Goal: Task Accomplishment & Management: Complete application form

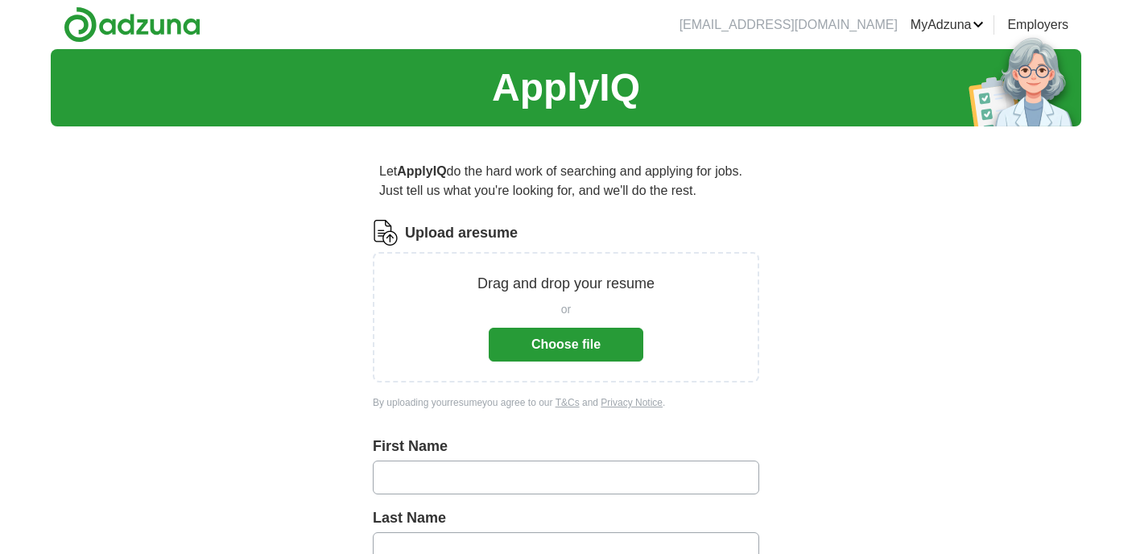
click at [572, 361] on button "Choose file" at bounding box center [566, 345] width 155 height 34
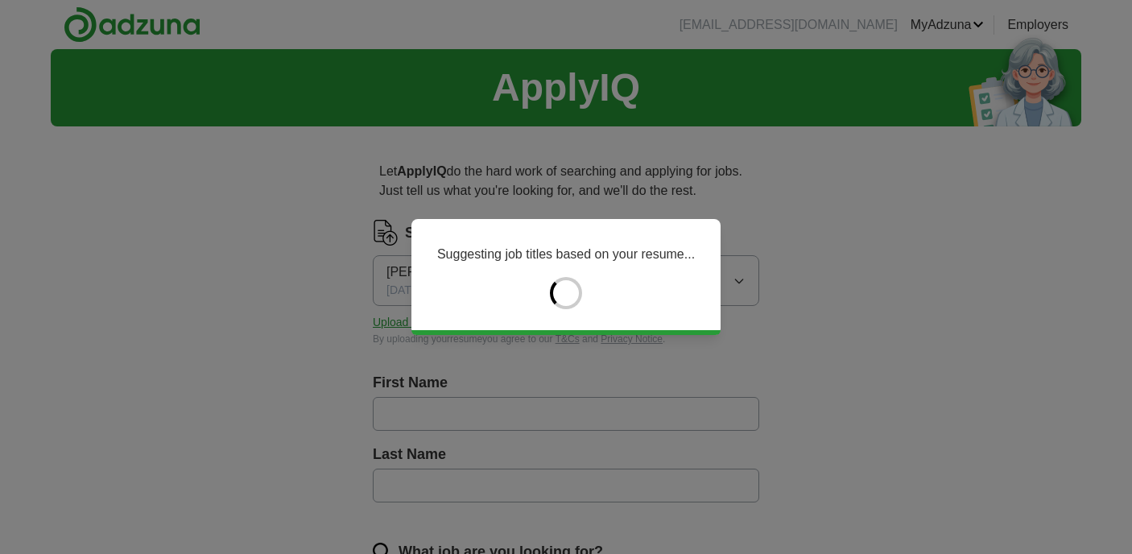
type input "***"
type input "******"
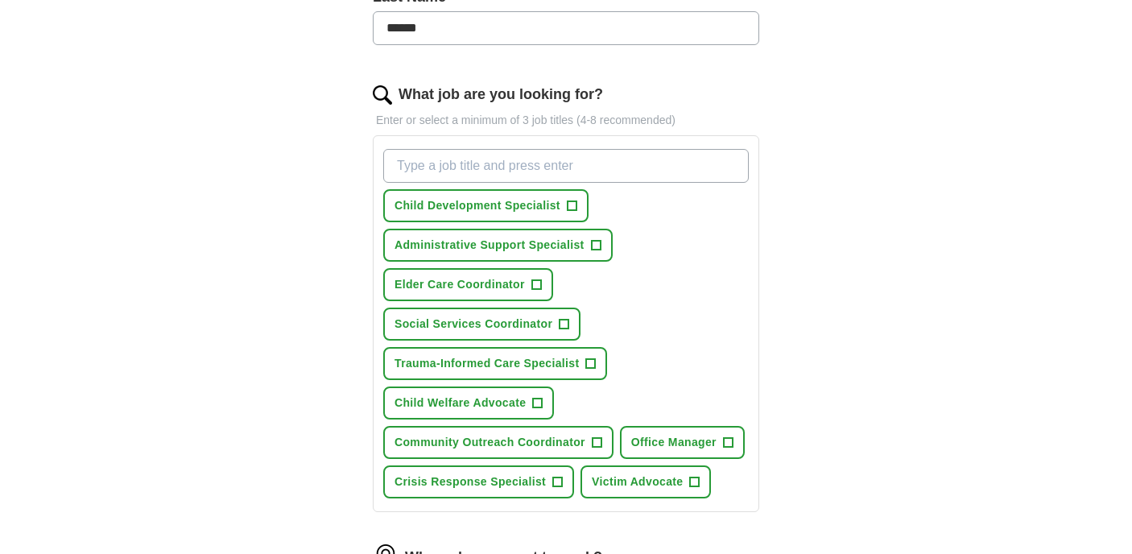
scroll to position [468, 0]
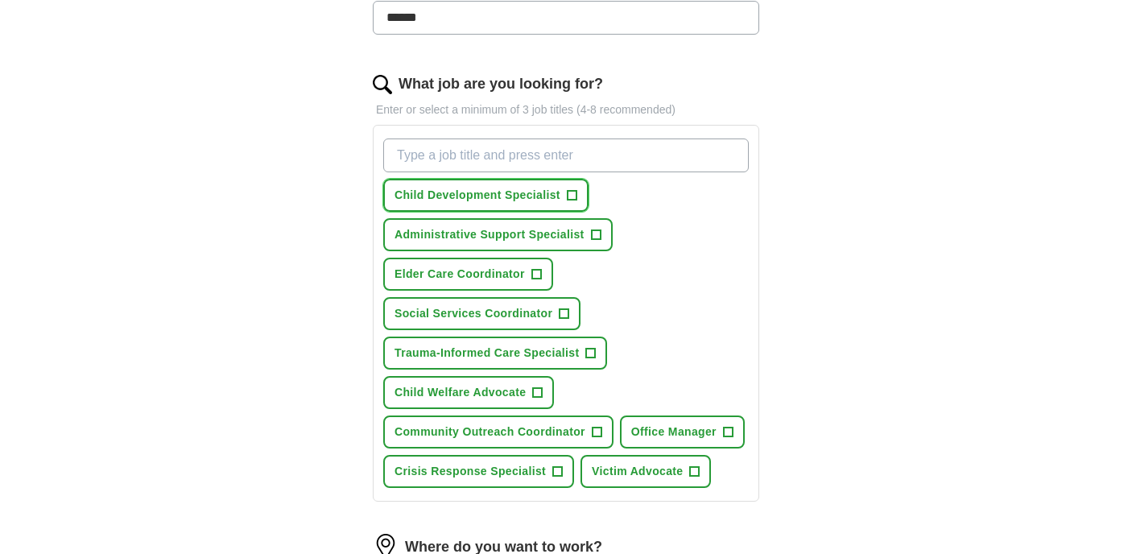
click at [576, 202] on span "+" at bounding box center [572, 195] width 10 height 13
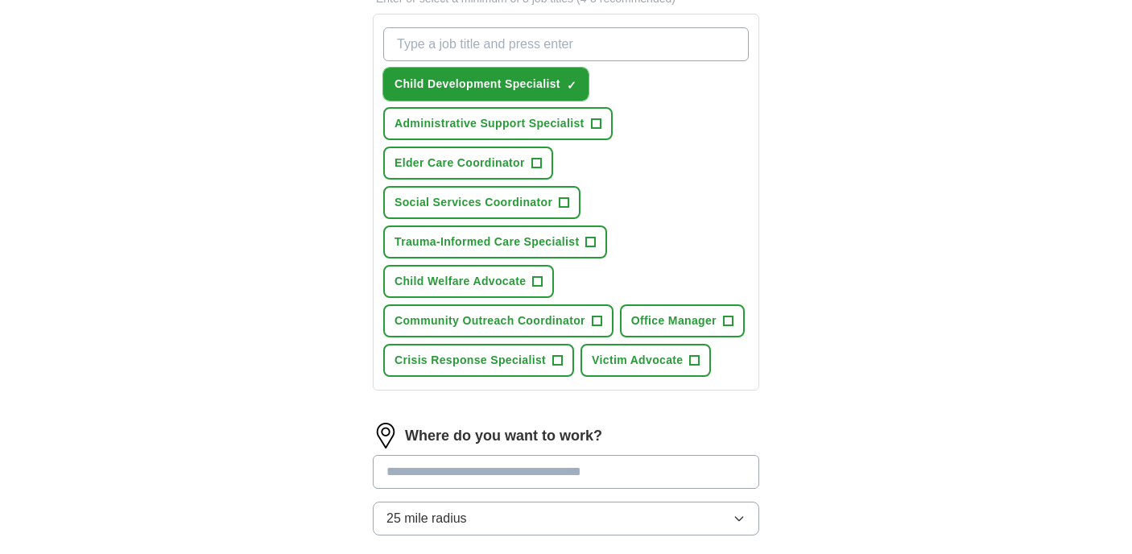
scroll to position [588, 0]
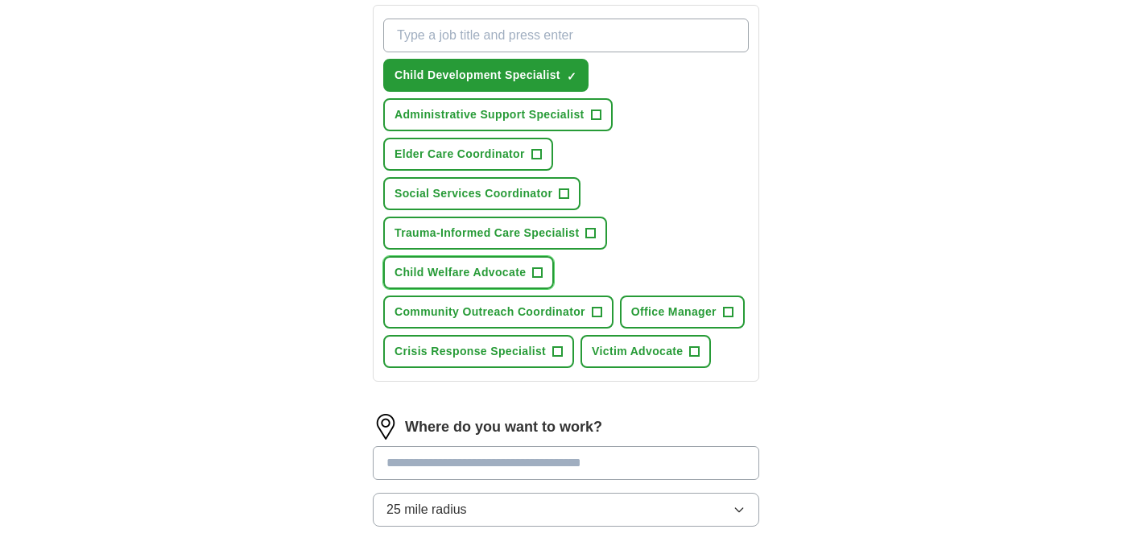
click at [554, 289] on button "Child Welfare Advocate +" at bounding box center [468, 272] width 171 height 33
click at [723, 319] on span "+" at bounding box center [728, 312] width 10 height 13
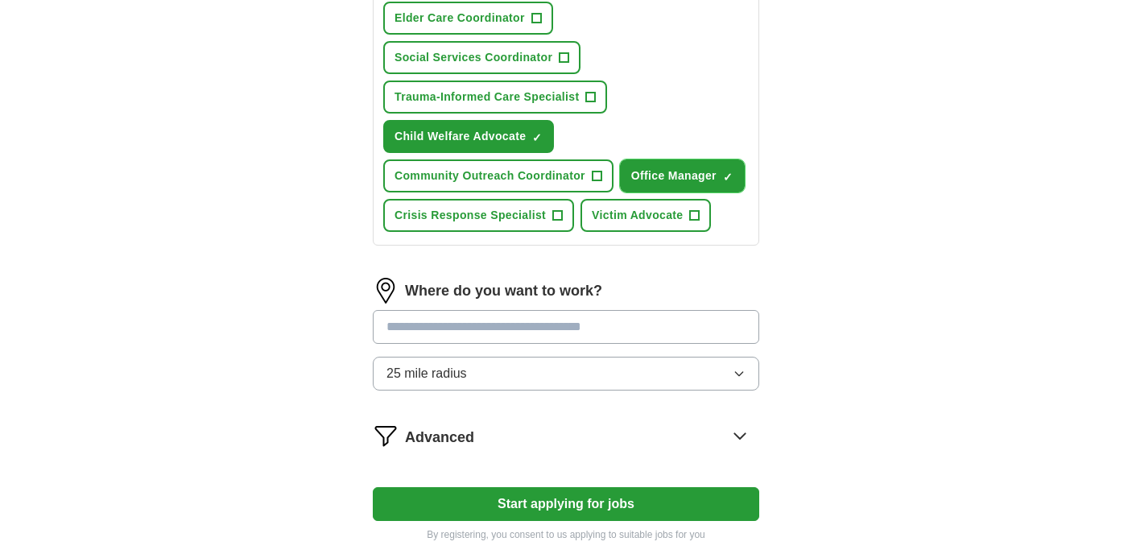
scroll to position [724, 0]
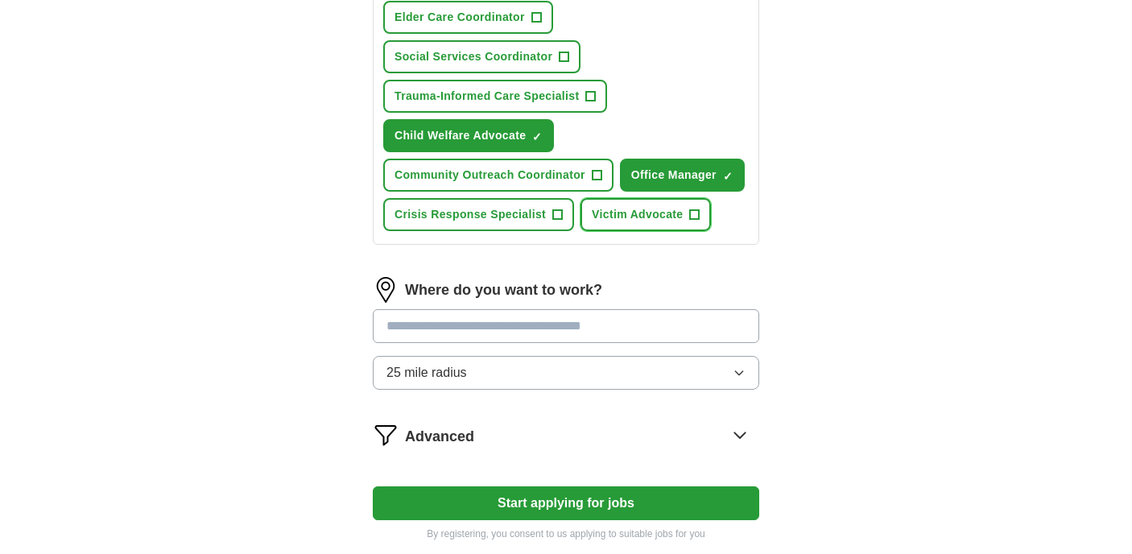
click at [690, 221] on span "+" at bounding box center [695, 214] width 10 height 13
click at [546, 223] on span "Crisis Response Specialist" at bounding box center [469, 214] width 151 height 17
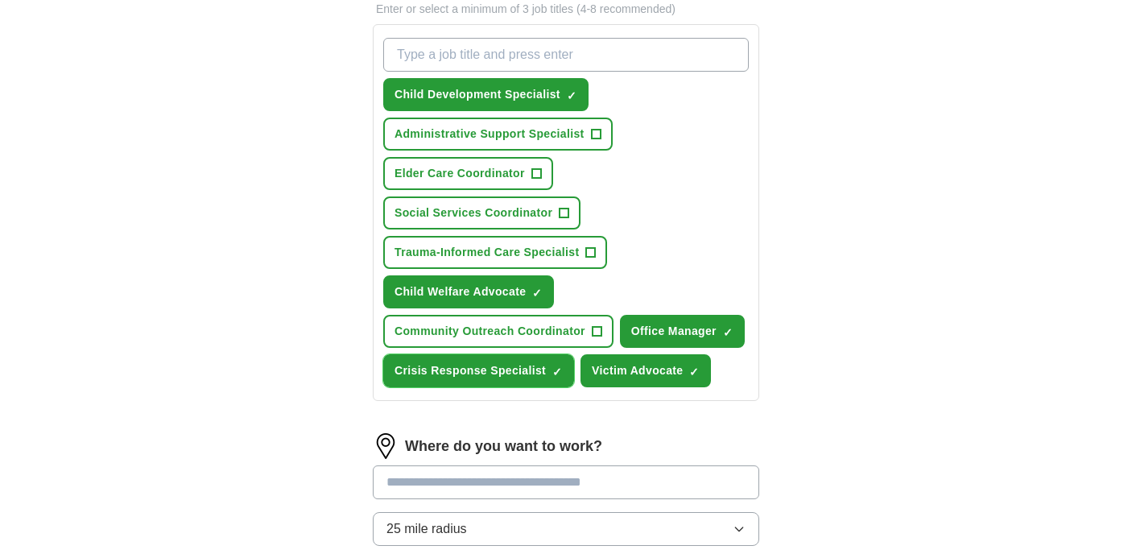
scroll to position [563, 0]
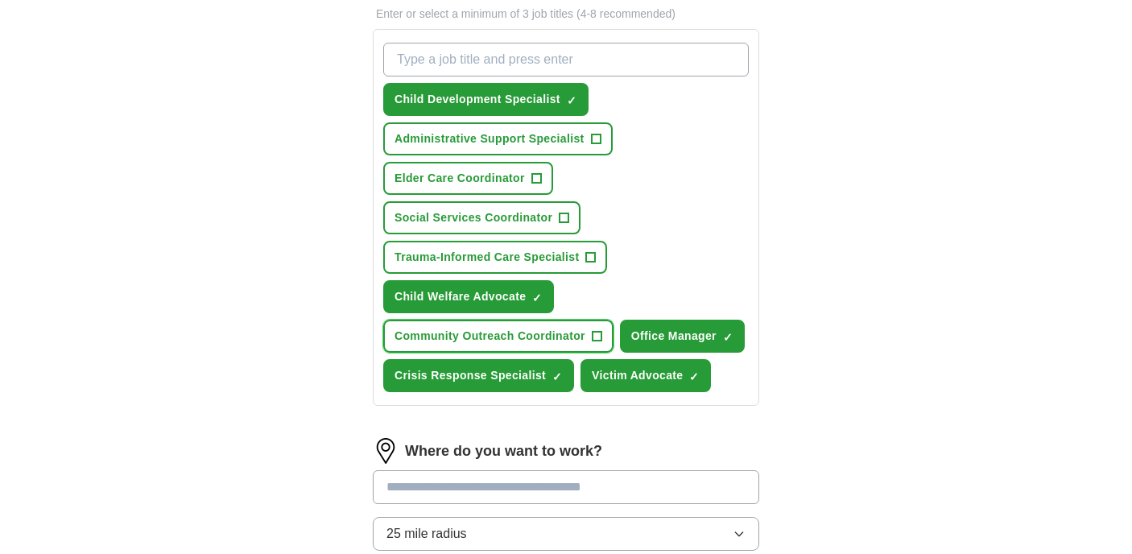
click at [613, 353] on button "Community Outreach Coordinator +" at bounding box center [498, 336] width 230 height 33
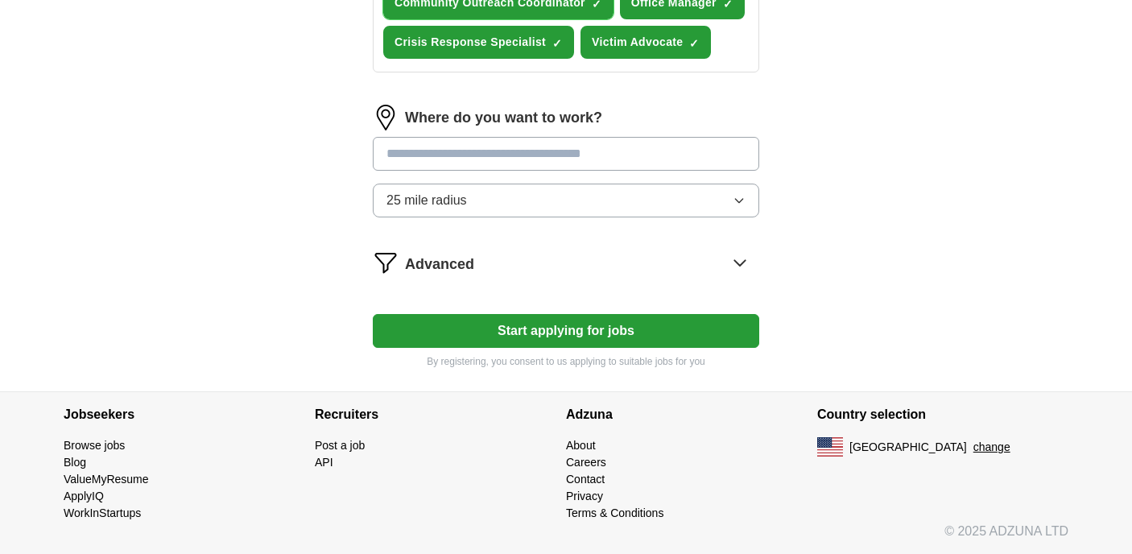
scroll to position [1179, 0]
click at [526, 316] on button "Start applying for jobs" at bounding box center [566, 331] width 386 height 34
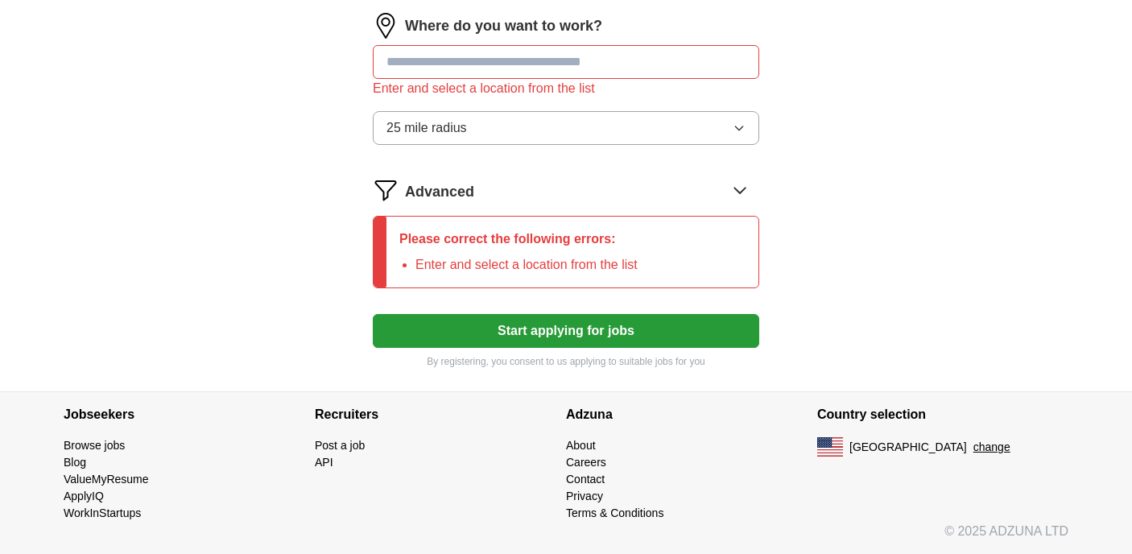
scroll to position [1160, 0]
click at [650, 79] on input at bounding box center [566, 62] width 386 height 34
type input "*******"
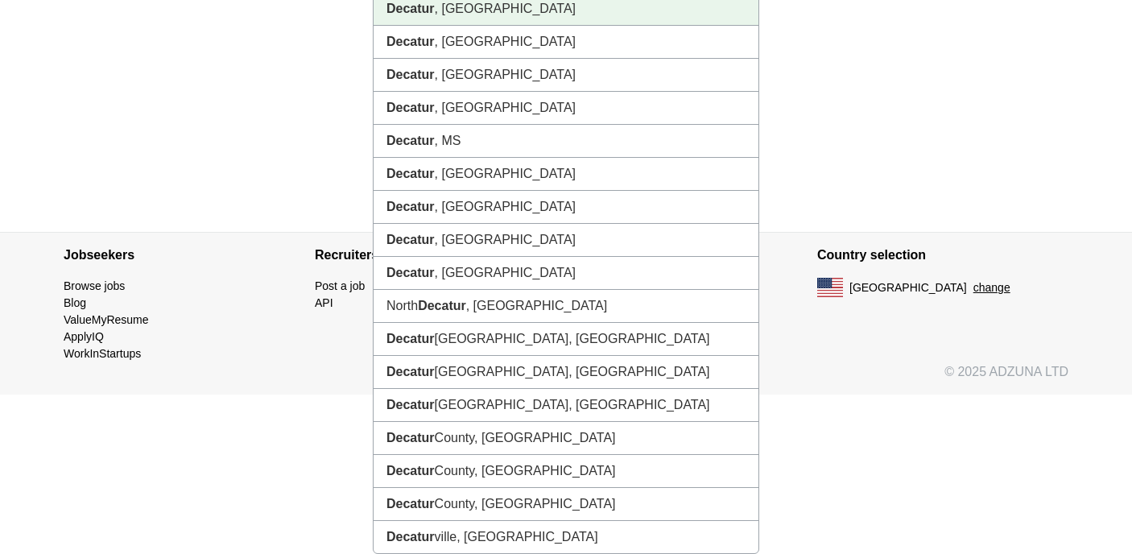
click at [464, 26] on li "[GEOGRAPHIC_DATA] , [GEOGRAPHIC_DATA]" at bounding box center [566, 9] width 385 height 33
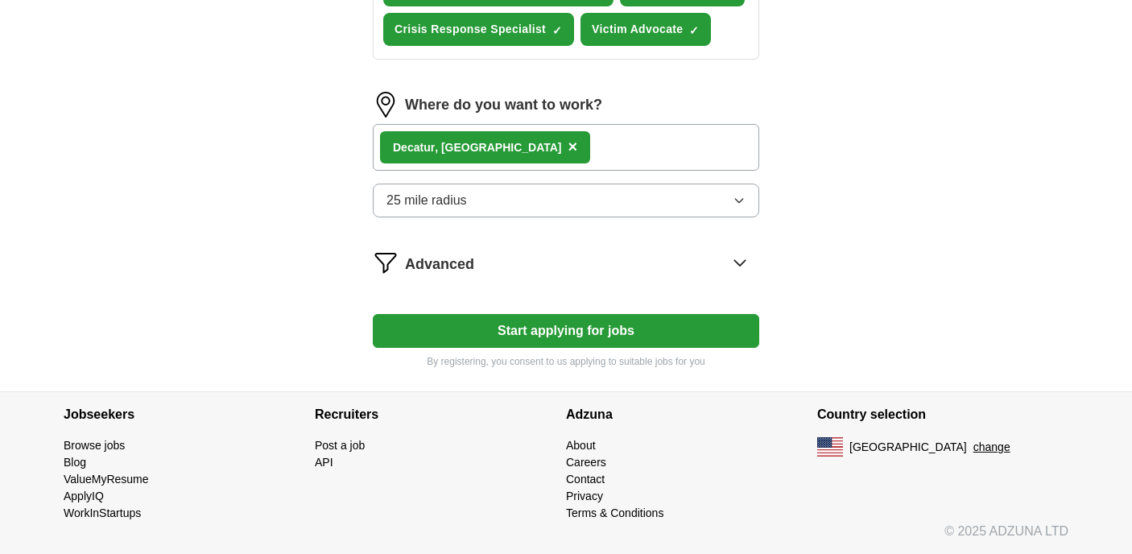
click at [555, 330] on button "Start applying for jobs" at bounding box center [566, 331] width 386 height 34
select select "**"
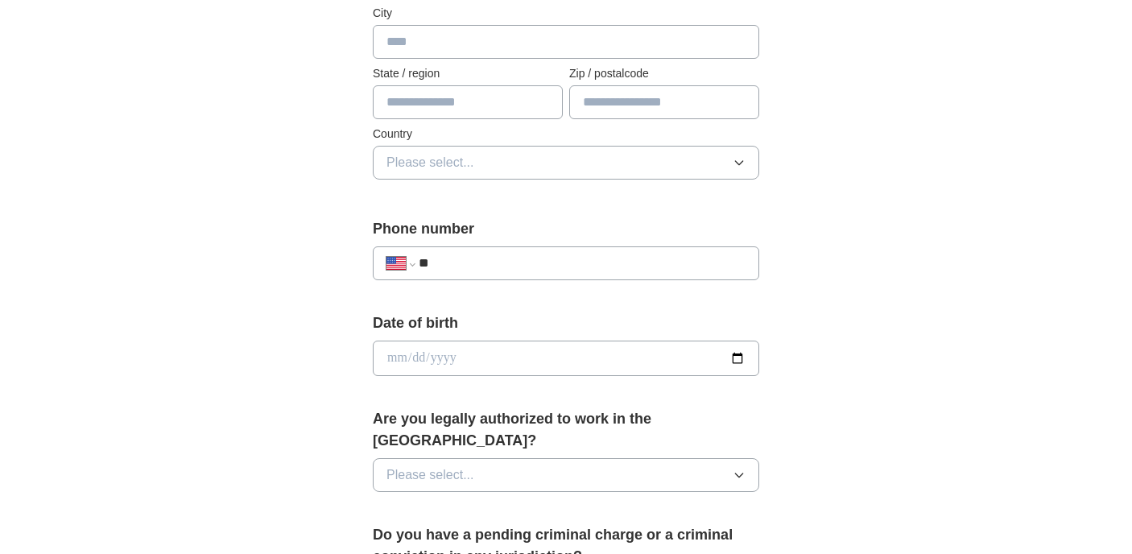
scroll to position [0, 0]
